Goal: Task Accomplishment & Management: Manage account settings

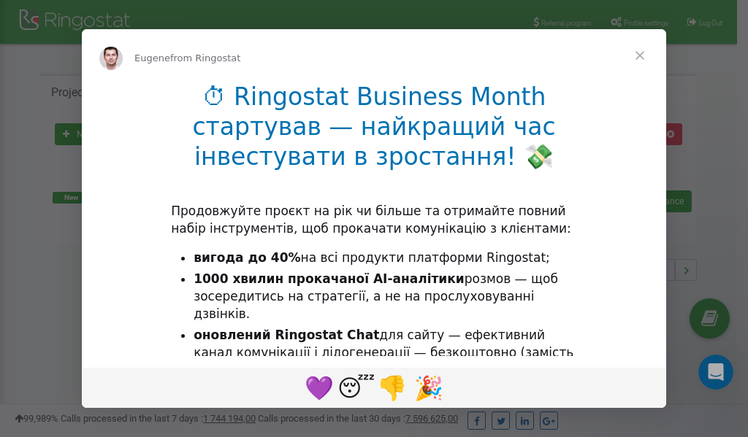
click at [646, 51] on span "Close" at bounding box center [639, 55] width 53 height 53
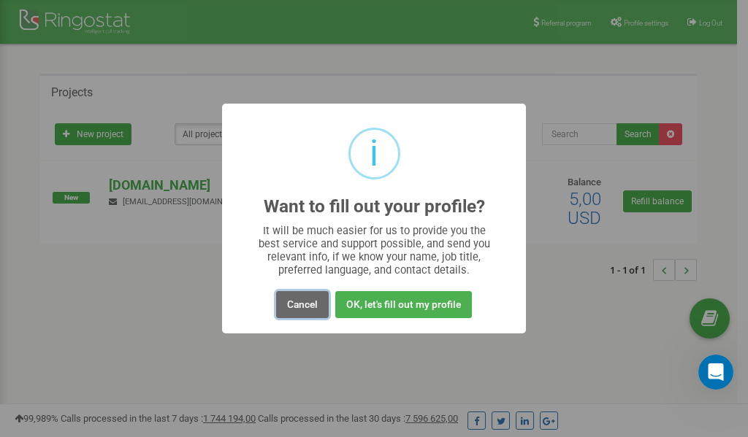
click at [296, 307] on button "Cancel" at bounding box center [302, 304] width 53 height 27
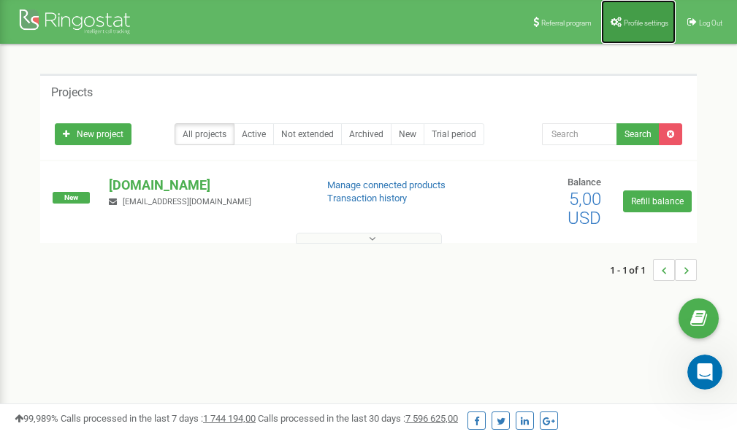
click at [635, 21] on span "Profile settings" at bounding box center [646, 23] width 45 height 8
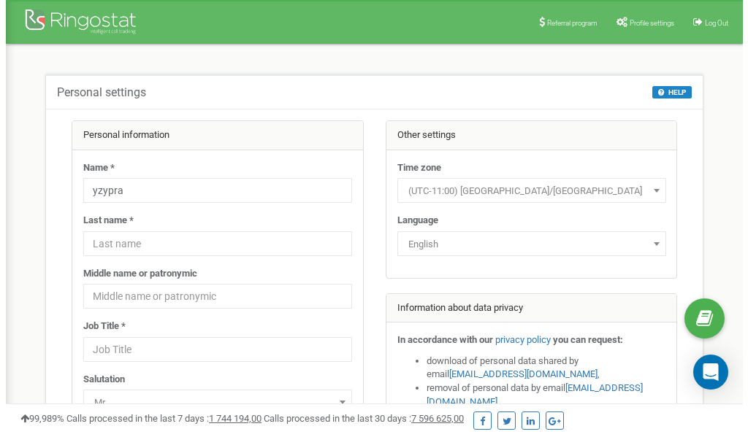
scroll to position [73, 0]
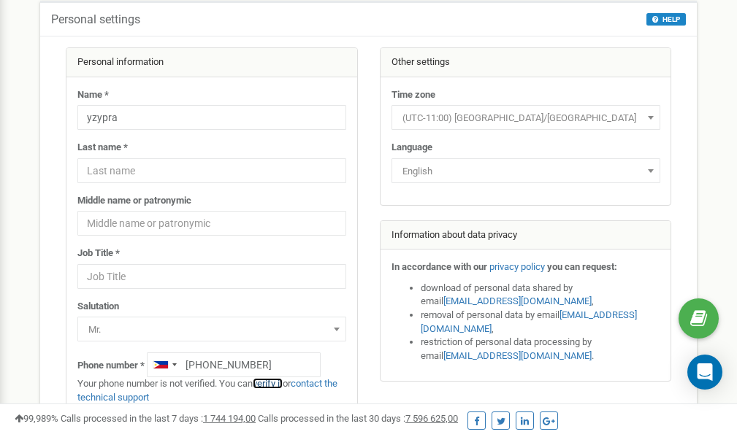
click at [268, 383] on link "verify it" at bounding box center [268, 383] width 30 height 11
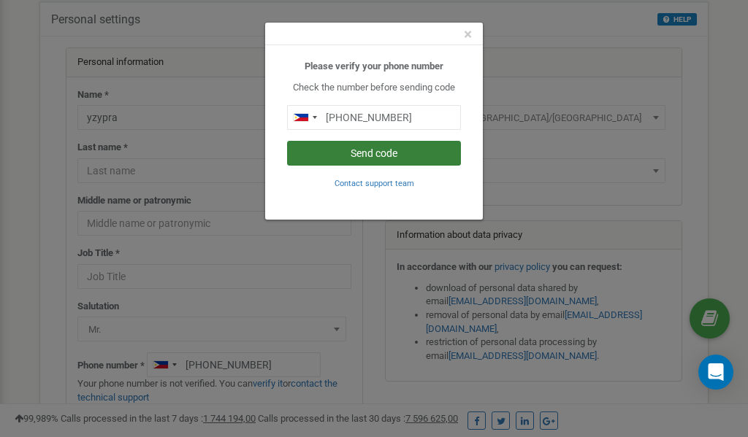
click at [390, 153] on button "Send code" at bounding box center [374, 153] width 174 height 25
